Goal: Task Accomplishment & Management: Manage account settings

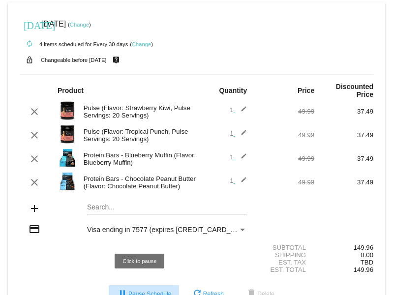
click at [143, 291] on span "pause Pause Schedule" at bounding box center [144, 294] width 55 height 7
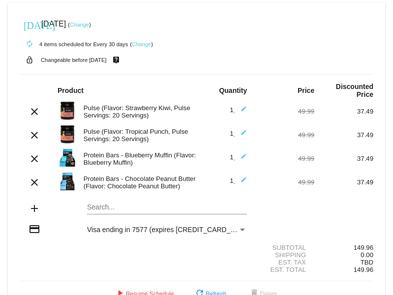
click at [89, 25] on link "Change" at bounding box center [79, 25] width 19 height 6
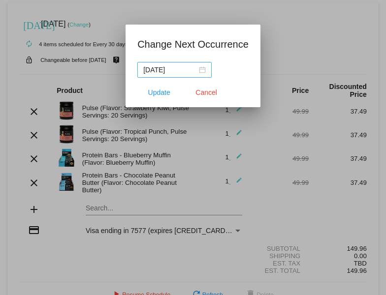
click at [204, 70] on div "[DATE]" at bounding box center [174, 69] width 63 height 11
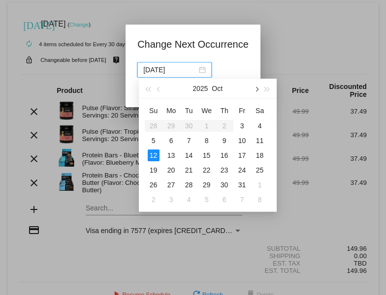
click at [257, 89] on span "button" at bounding box center [255, 89] width 5 height 5
click at [207, 156] on div "12" at bounding box center [207, 156] width 12 height 12
type input "[DATE]"
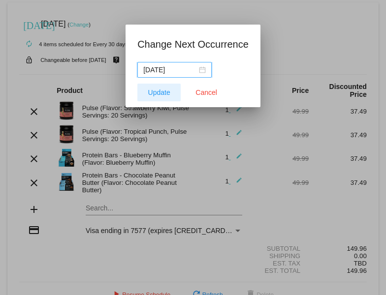
click at [162, 92] on span "Update" at bounding box center [159, 93] width 22 height 8
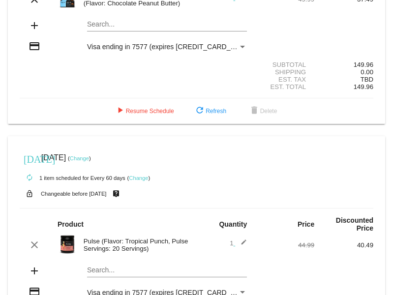
scroll to position [246, 0]
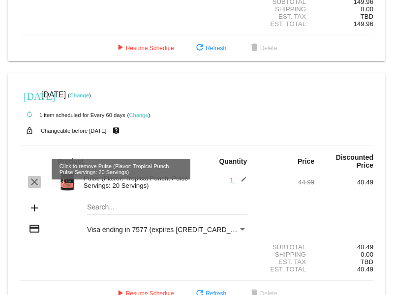
click at [31, 176] on mat-icon "clear" at bounding box center [35, 182] width 12 height 12
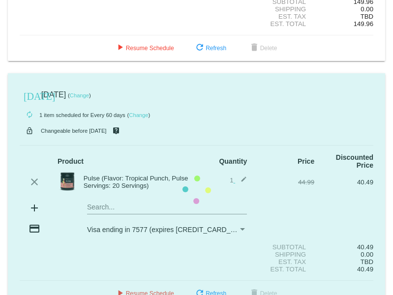
scroll to position [234, 0]
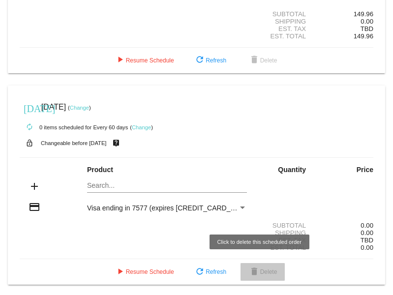
click at [259, 273] on span "delete Delete" at bounding box center [263, 272] width 29 height 7
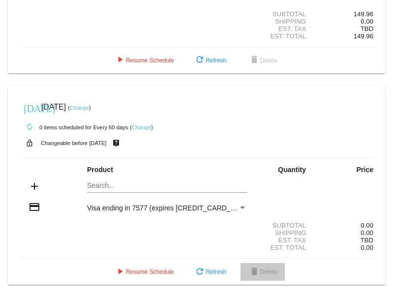
scroll to position [245, 0]
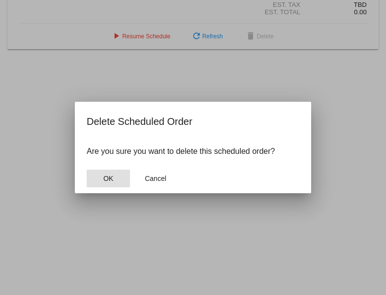
click at [111, 179] on span "OK" at bounding box center [108, 179] width 10 height 8
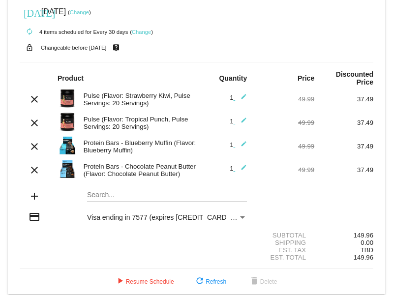
scroll to position [19, 0]
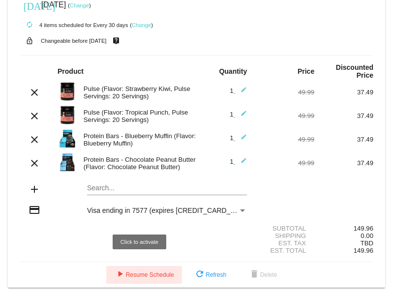
click at [139, 272] on span "play_arrow Resume Schedule" at bounding box center [144, 275] width 60 height 7
